Goal: Task Accomplishment & Management: Manage account settings

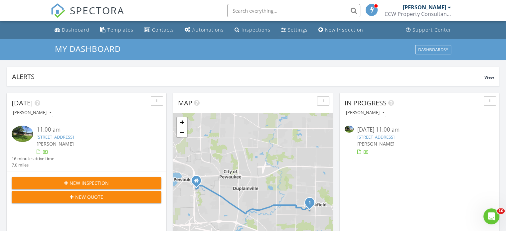
click at [295, 28] on div "Settings" at bounding box center [298, 30] width 20 height 6
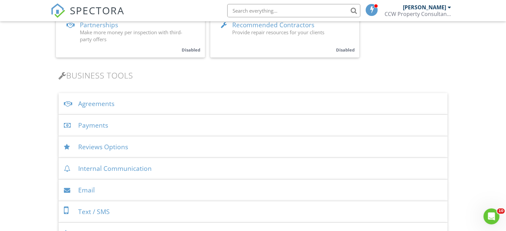
scroll to position [200, 0]
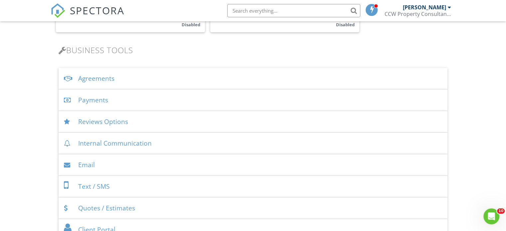
click at [143, 98] on div "Payments" at bounding box center [253, 101] width 389 height 22
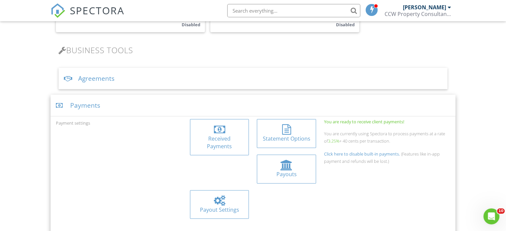
click at [280, 163] on div at bounding box center [286, 165] width 12 height 11
click at [232, 136] on div "Received Payments" at bounding box center [219, 142] width 48 height 15
